Goal: Check status: Check status

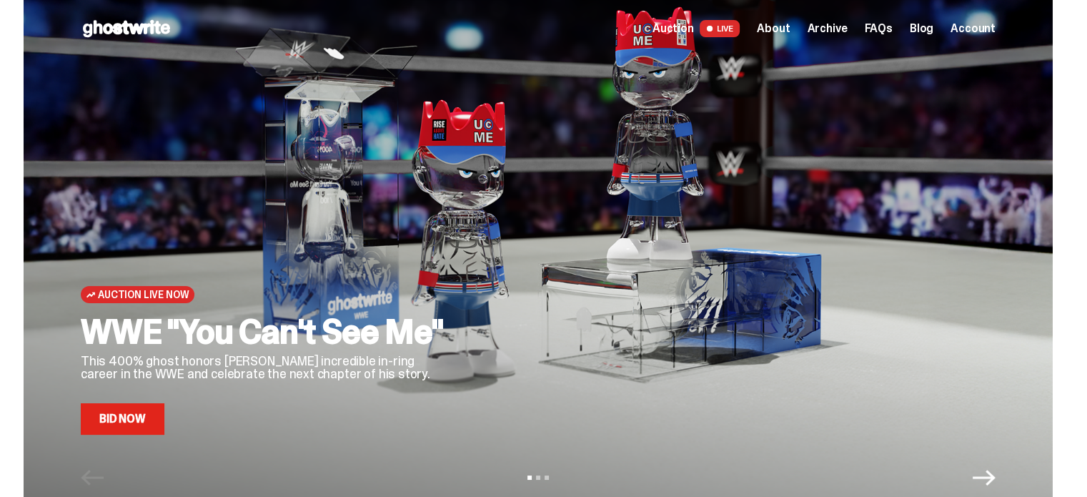
click at [892, 31] on span "FAQs" at bounding box center [878, 28] width 28 height 11
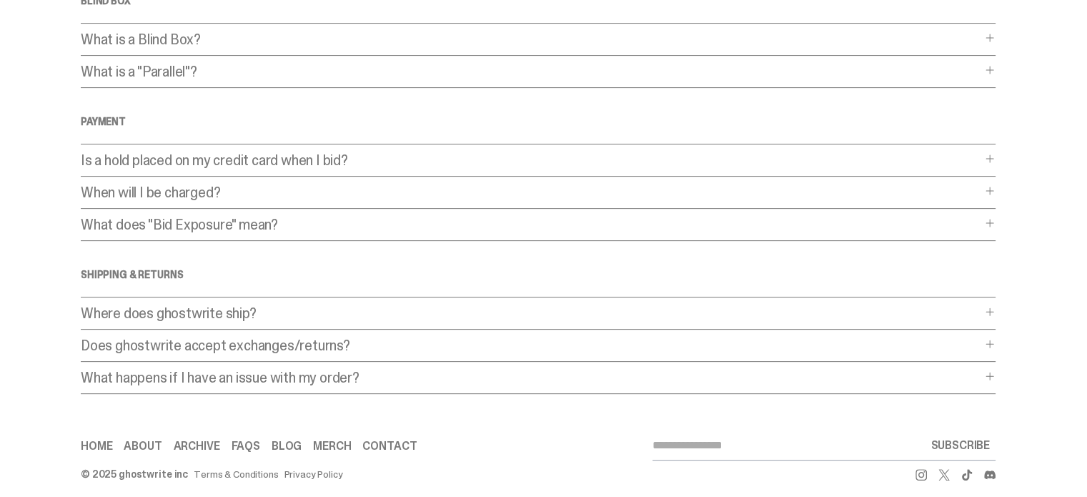
scroll to position [428, 0]
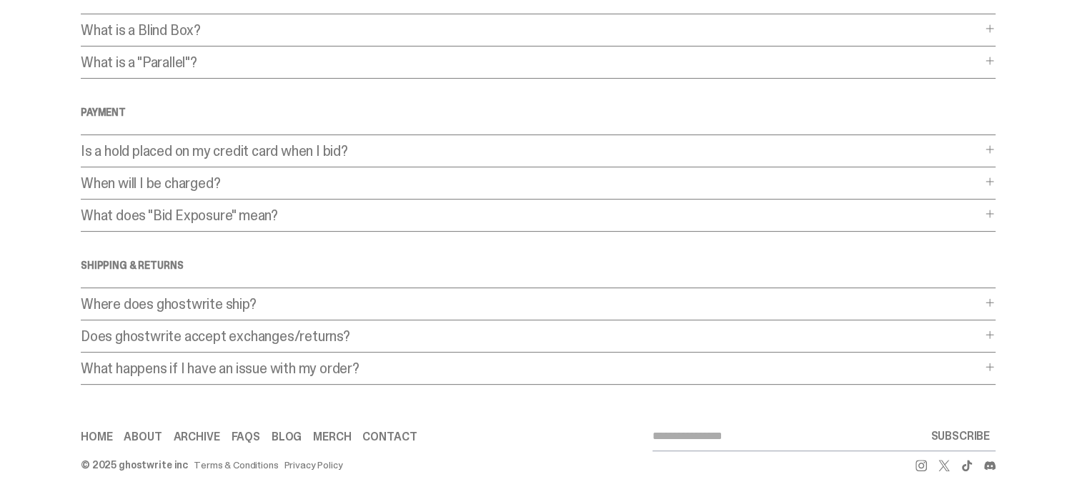
click at [337, 330] on p "Does ghostwrite accept exchanges/returns?" at bounding box center [531, 336] width 900 height 14
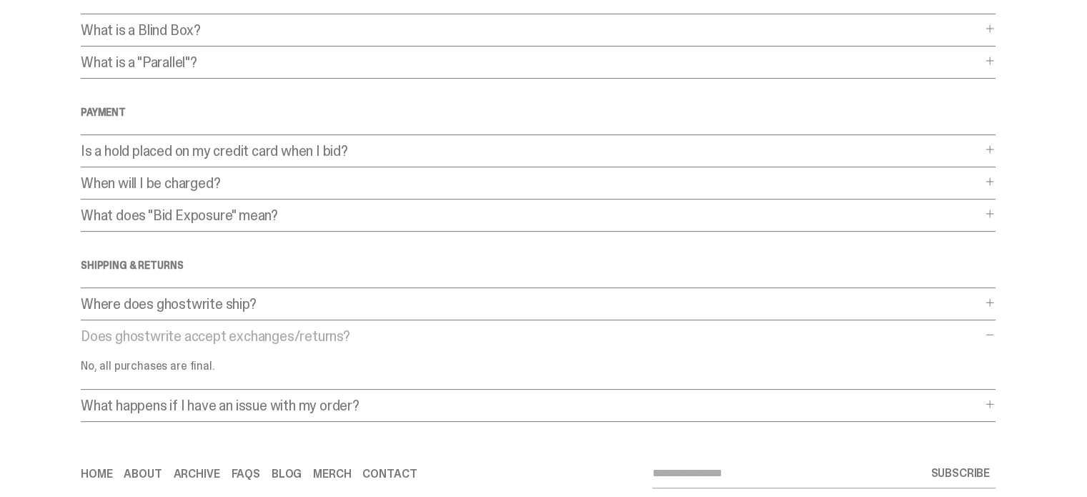
scroll to position [465, 0]
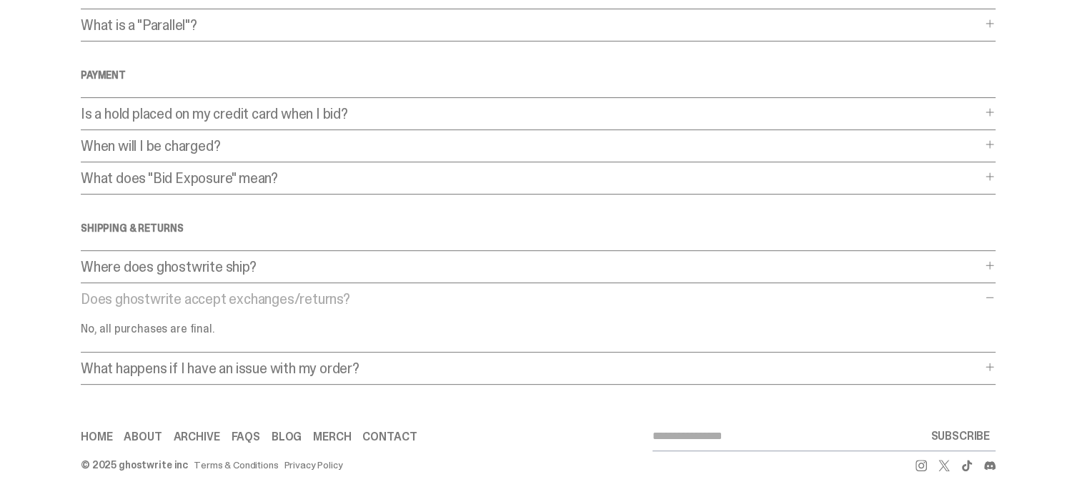
click at [371, 364] on p "What happens if I have an issue with my order?" at bounding box center [531, 368] width 900 height 14
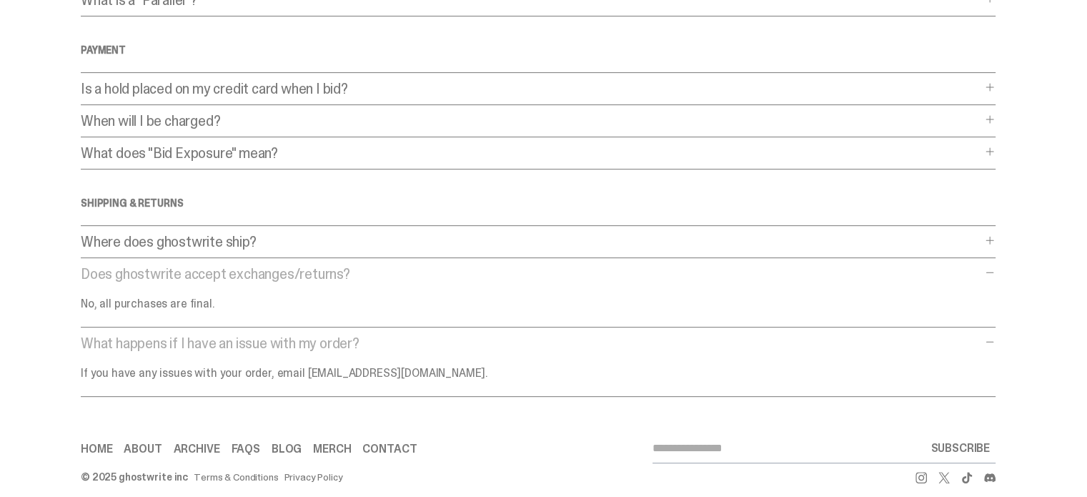
scroll to position [502, 0]
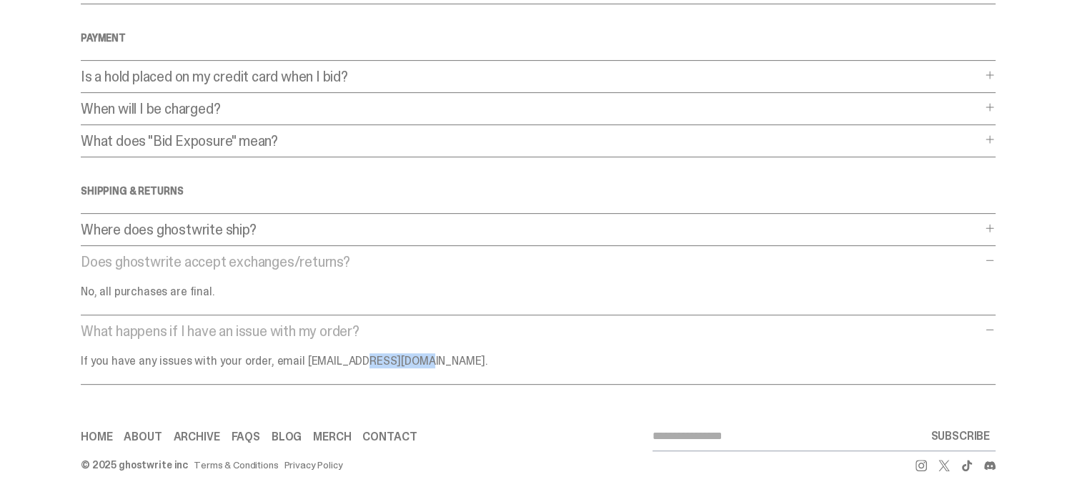
drag, startPoint x: 306, startPoint y: 355, endPoint x: 367, endPoint y: 357, distance: 60.8
click at [367, 357] on p "If you have any issues with your order, email support@ghostwrite.com." at bounding box center [395, 360] width 629 height 11
drag, startPoint x: 423, startPoint y: 359, endPoint x: 302, endPoint y: 352, distance: 121.7
click at [302, 355] on p "If you have any issues with your order, email support@ghostwrite.com." at bounding box center [395, 360] width 629 height 11
copy p "support@ghostwrite.com"
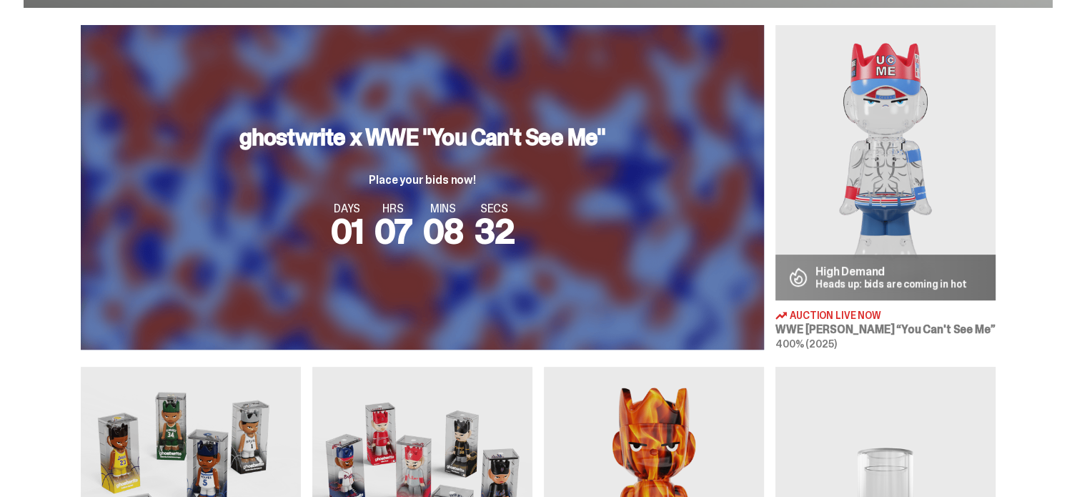
scroll to position [510, 0]
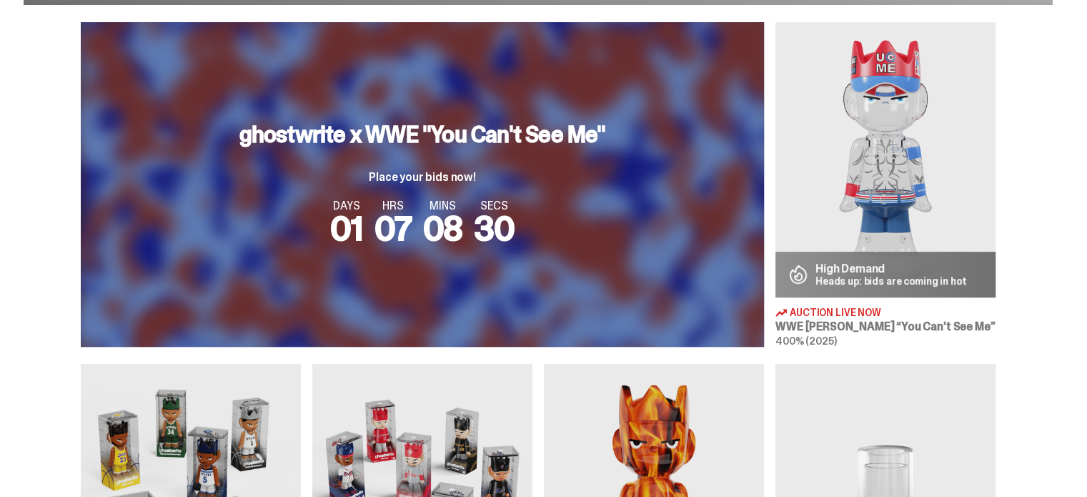
click at [843, 267] on p "High Demand" at bounding box center [890, 268] width 151 height 11
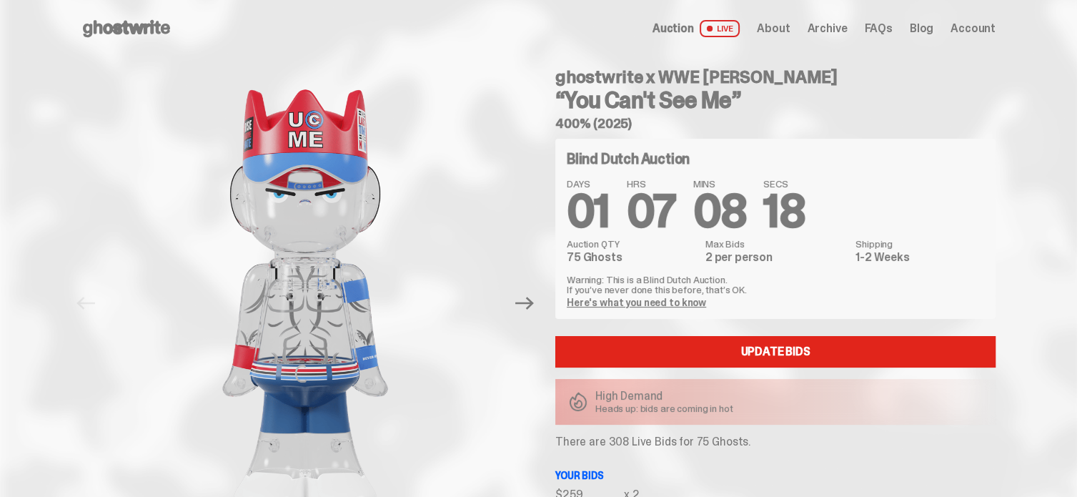
click at [966, 30] on span "Account" at bounding box center [972, 28] width 45 height 11
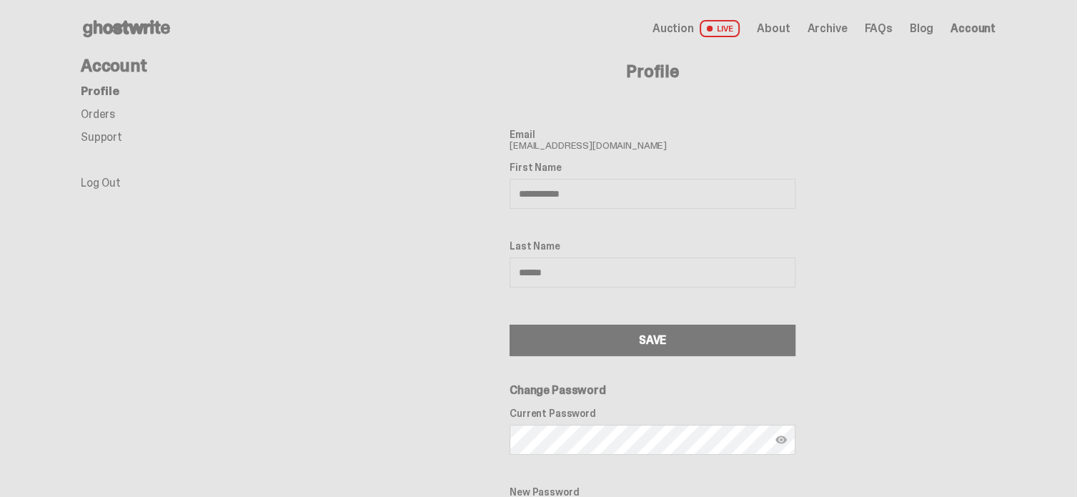
click at [100, 121] on link "Orders" at bounding box center [98, 113] width 34 height 15
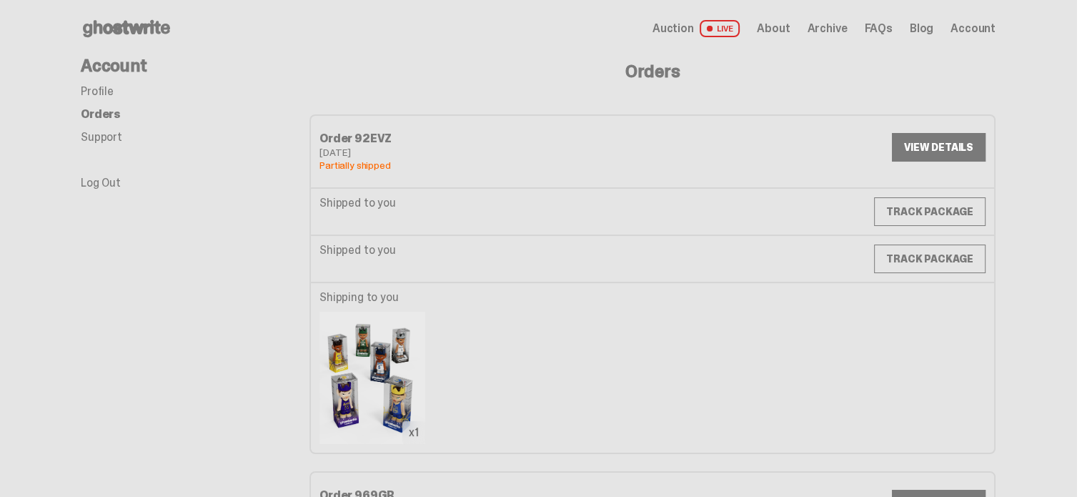
click at [945, 145] on link "VIEW DETAILS" at bounding box center [939, 147] width 94 height 29
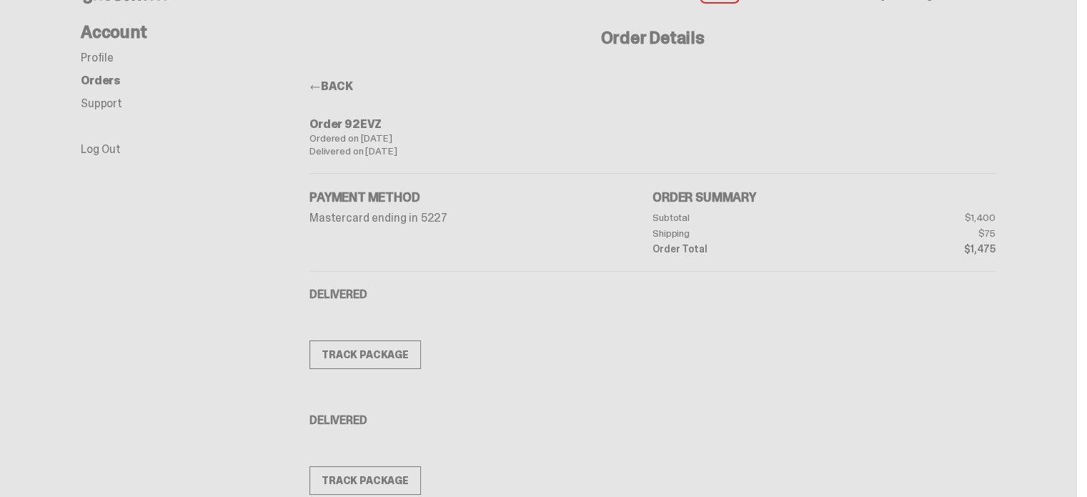
scroll to position [21, 0]
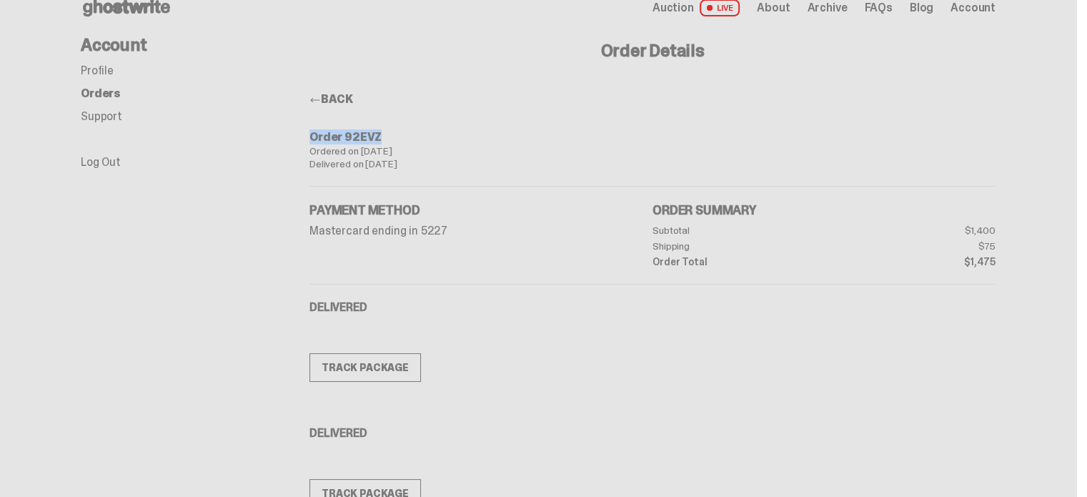
drag, startPoint x: 381, startPoint y: 139, endPoint x: 314, endPoint y: 139, distance: 66.5
click at [314, 139] on div "Order 92EVZ" at bounding box center [652, 136] width 686 height 11
copy div "Order 92EVZ"
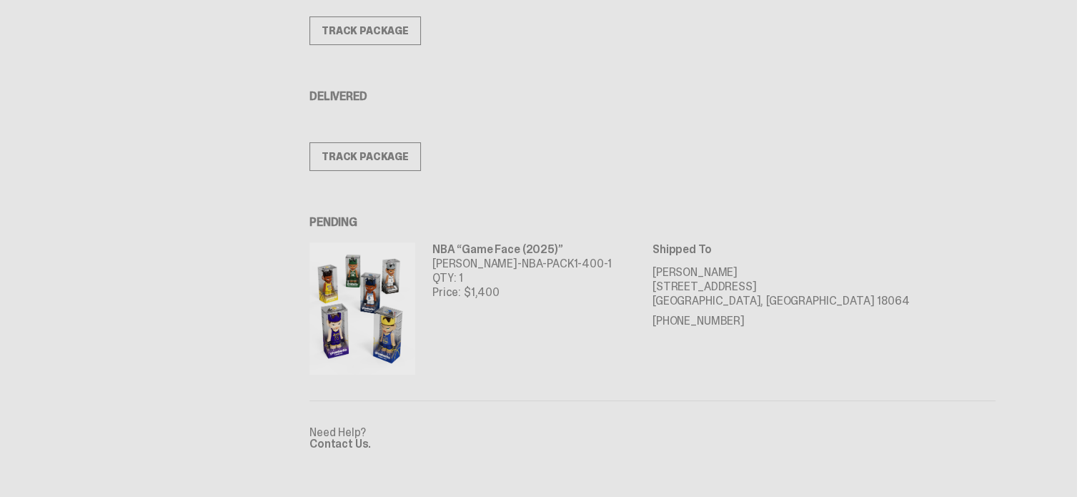
scroll to position [0, 0]
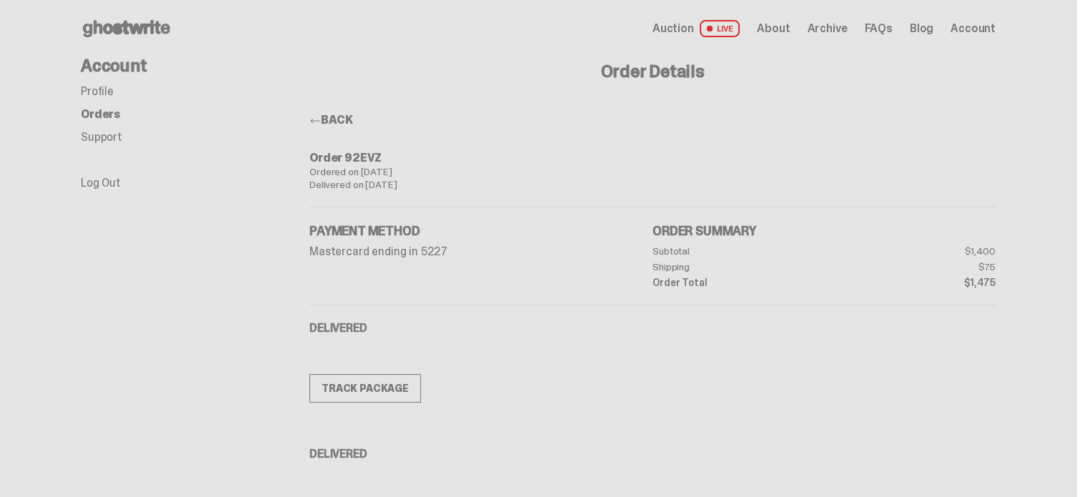
click at [778, 111] on div "Order Details BACK Order 92EVZ Ordered on [DATE] Delivered on [DATE] Payment Me…" at bounding box center [652, 440] width 686 height 767
